Goal: Find specific page/section: Find specific page/section

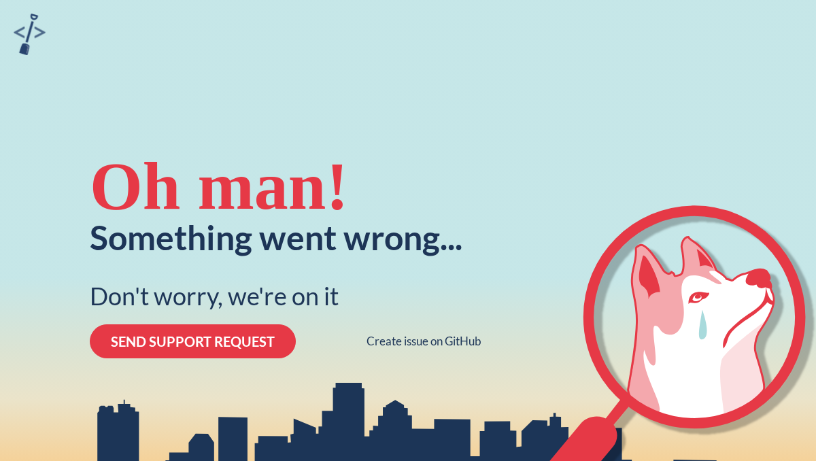
click at [360, 57] on div "Oh man! Something went wrong... Don't worry, we're on it SEND SUPPORT REQUEST C…" at bounding box center [286, 254] width 408 height 461
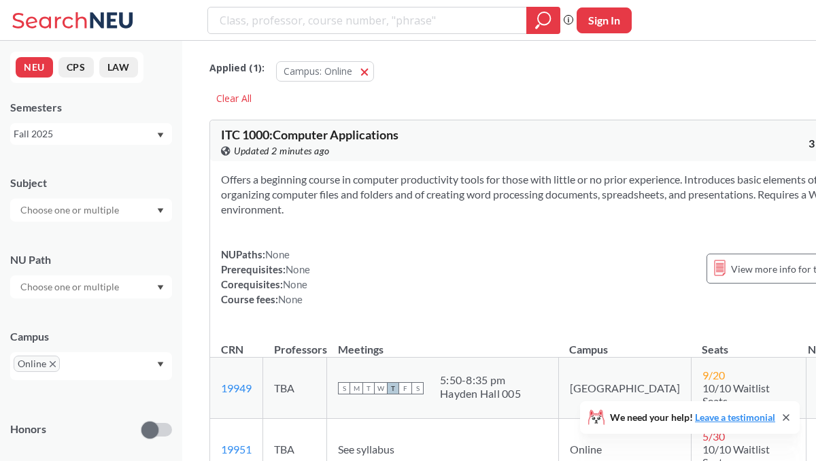
click at [477, 97] on div "Applied ( 1 ): Campus: Online Online Clear All" at bounding box center [540, 78] width 663 height 61
